Goal: Navigation & Orientation: Find specific page/section

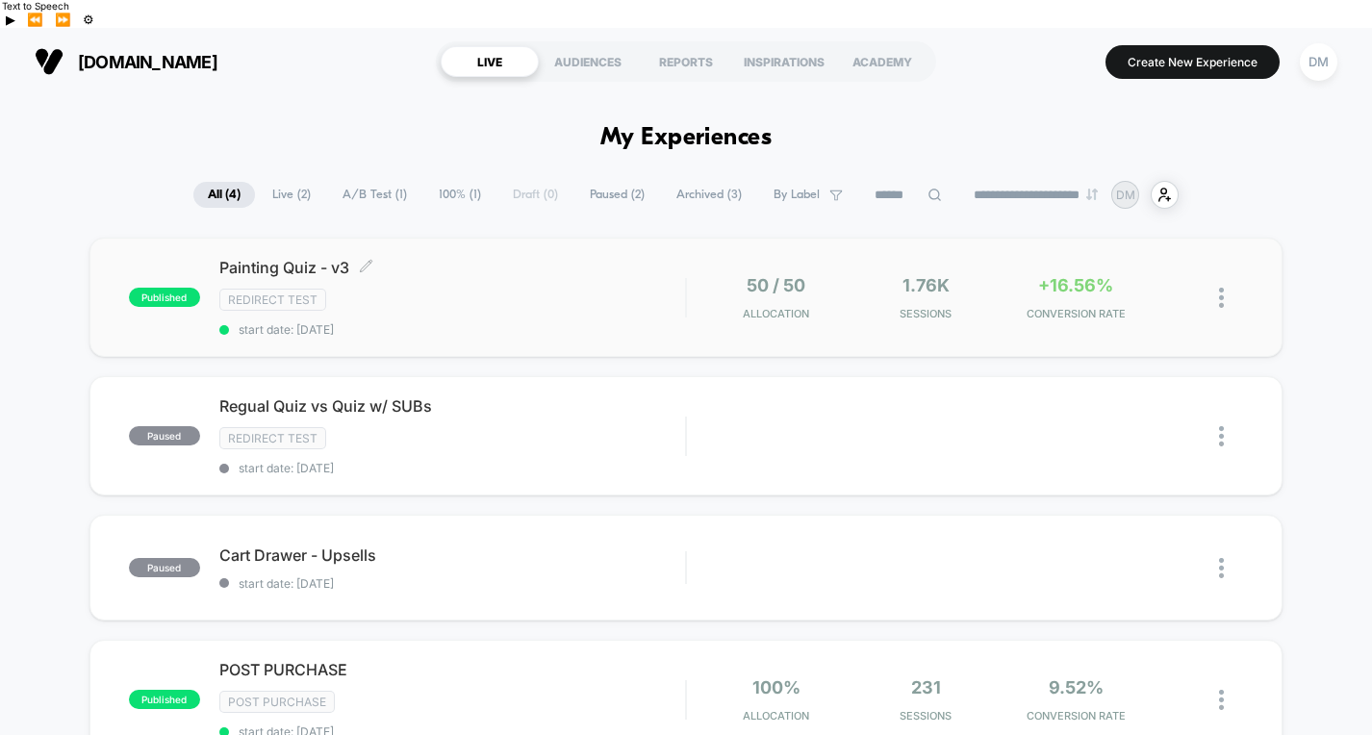
click at [519, 289] on div "Redirect Test" at bounding box center [452, 300] width 466 height 22
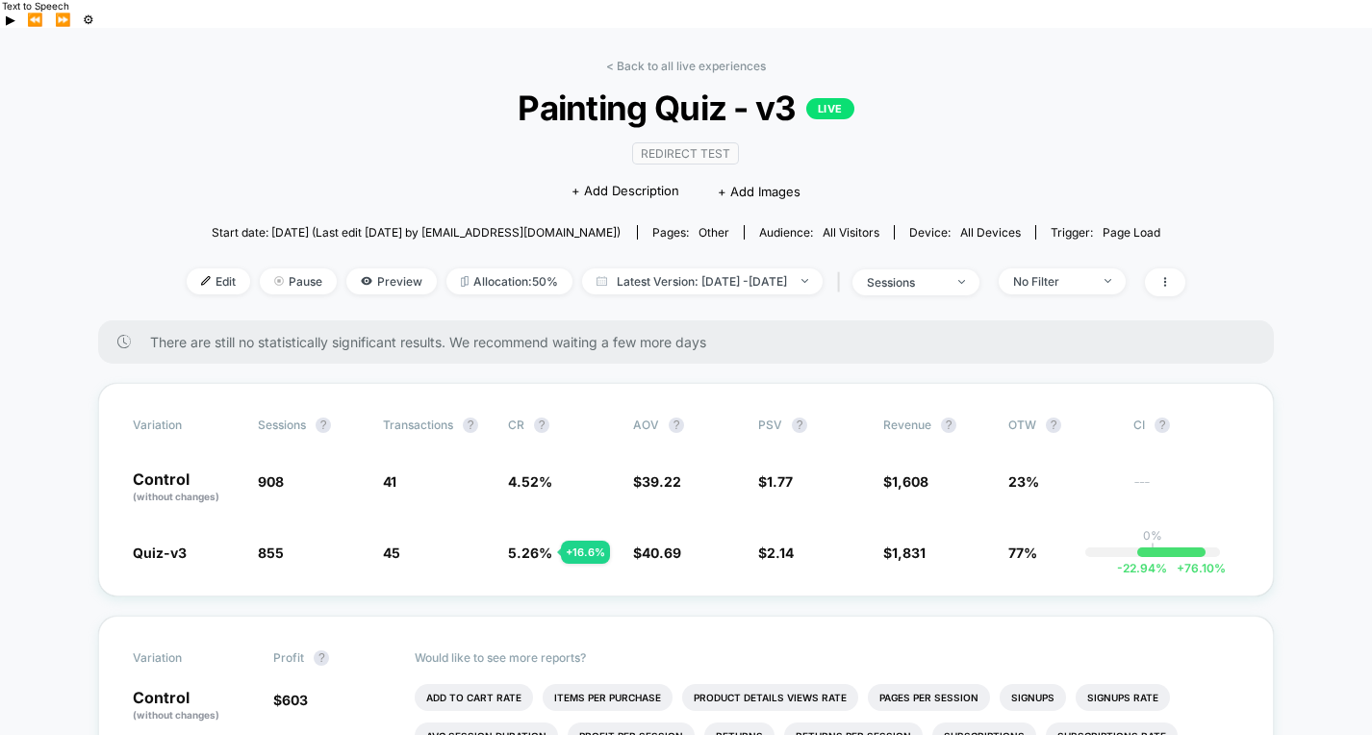
scroll to position [80, 0]
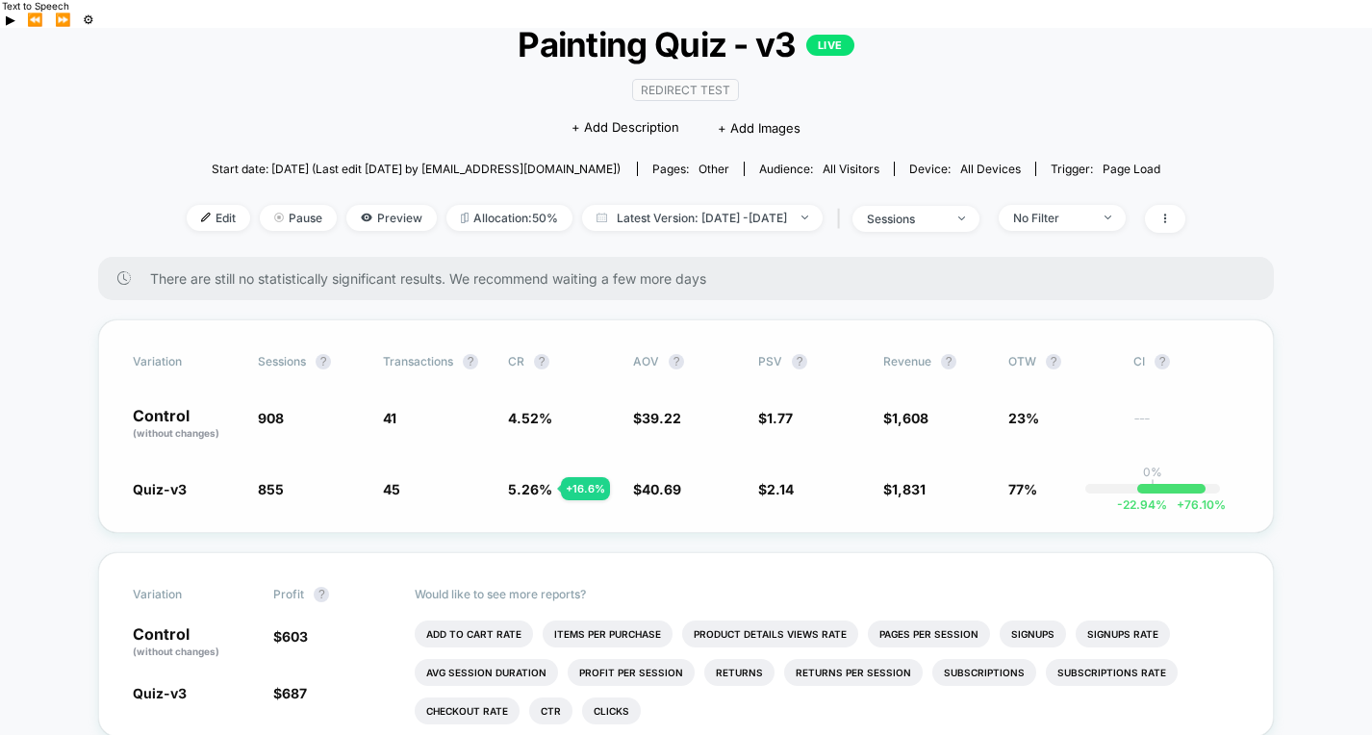
scroll to position [168, 0]
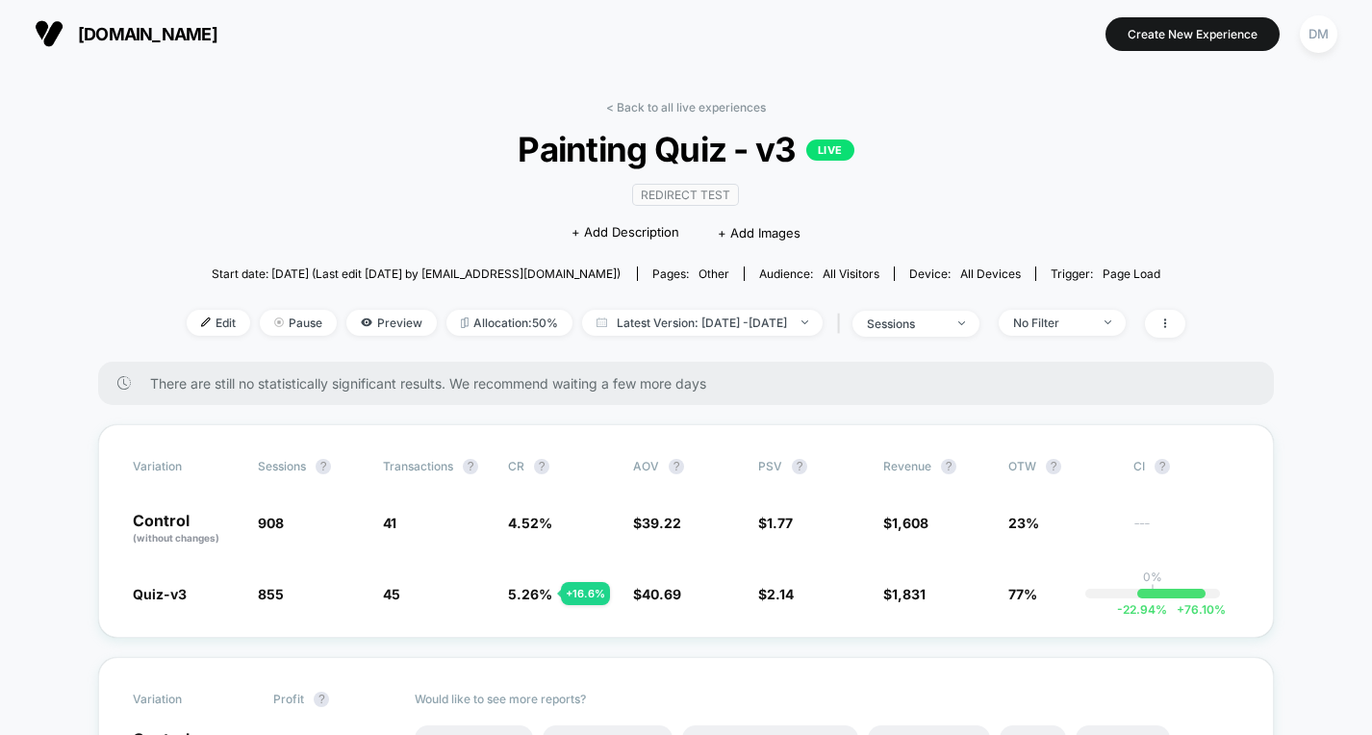
click at [660, 114] on div "< Back to all live experiences Painting Quiz - v3 LIVE Redirect Test Click to e…" at bounding box center [686, 231] width 998 height 262
click at [668, 107] on link "< Back to all live experiences" at bounding box center [686, 107] width 160 height 14
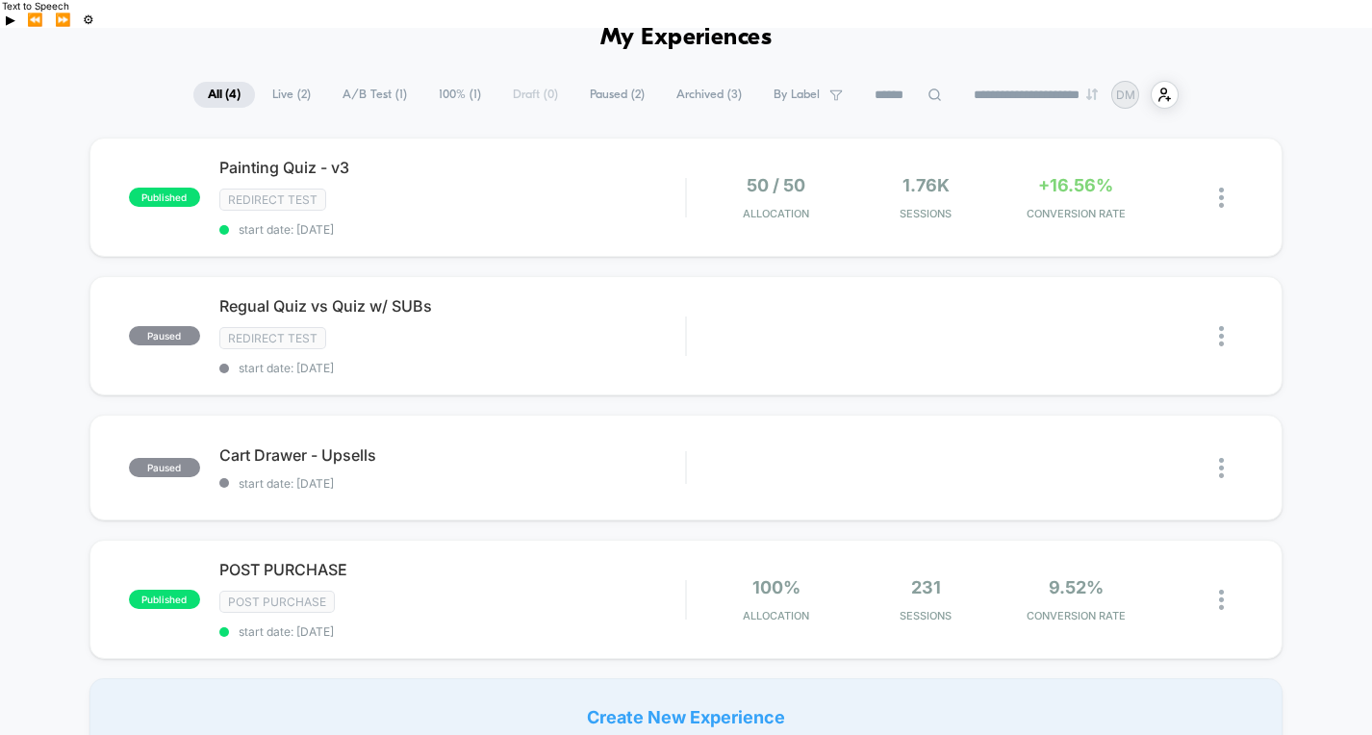
scroll to position [117, 0]
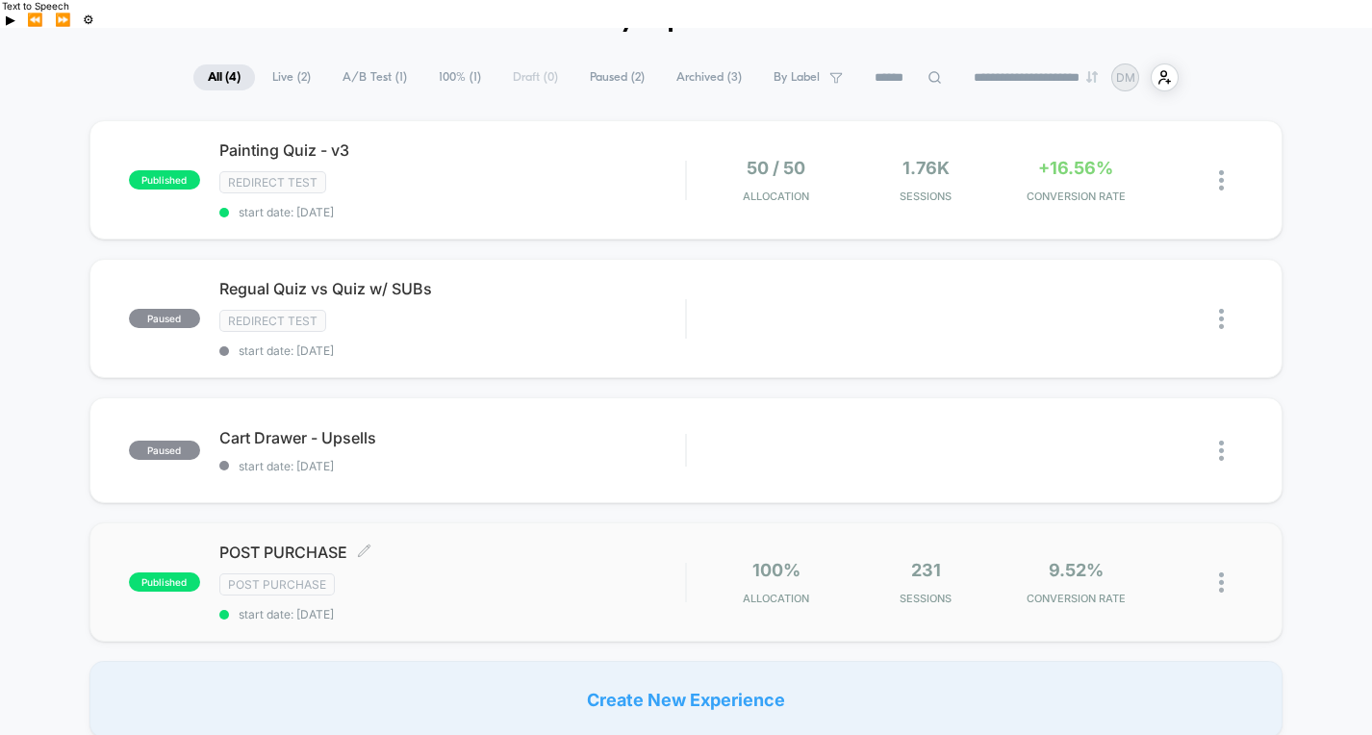
click at [569, 542] on div "POST PURCHASE Click to edit experience details Click to edit experience details…" at bounding box center [452, 581] width 466 height 79
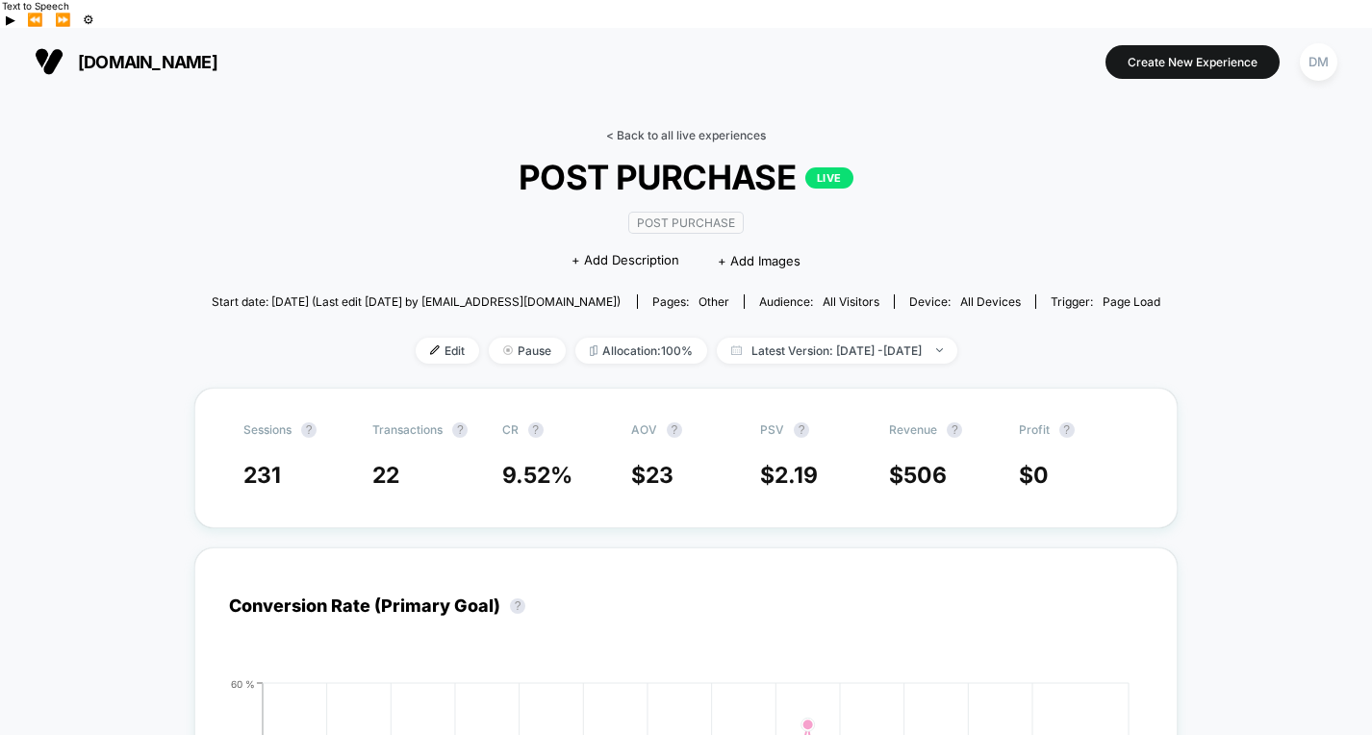
click at [640, 128] on link "< Back to all live experiences" at bounding box center [686, 135] width 160 height 14
